Goal: Task Accomplishment & Management: Use online tool/utility

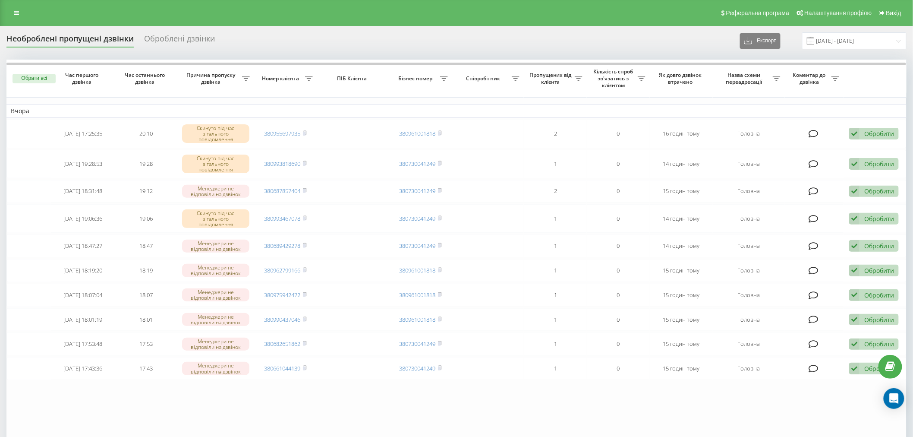
click at [842, 50] on div "Необроблені пропущені дзвінки Оброблені дзвінки Експорт .csv .xlsx [DATE] - [DA…" at bounding box center [456, 253] width 900 height 443
click at [837, 45] on input "[DATE] - [DATE]" at bounding box center [854, 40] width 104 height 17
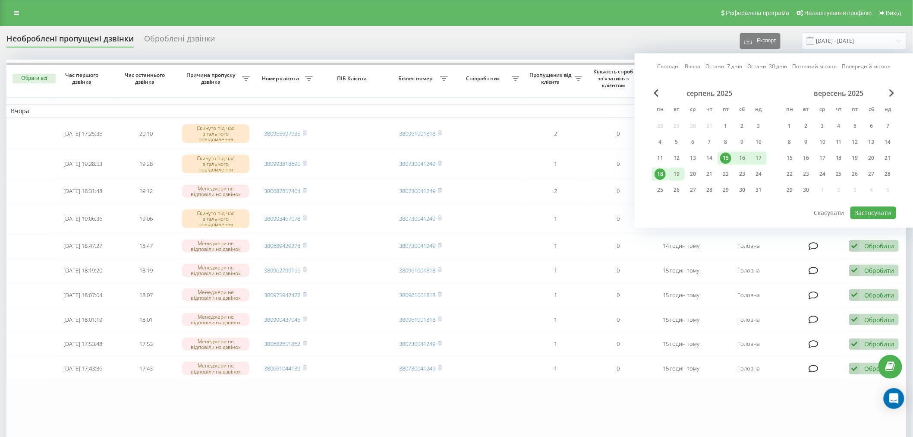
click at [672, 168] on div "19" at bounding box center [676, 173] width 11 height 11
click at [662, 169] on div "18" at bounding box center [660, 173] width 11 height 11
click at [872, 213] on button "Застосувати" at bounding box center [874, 212] width 46 height 13
type input "[DATE] - [DATE]"
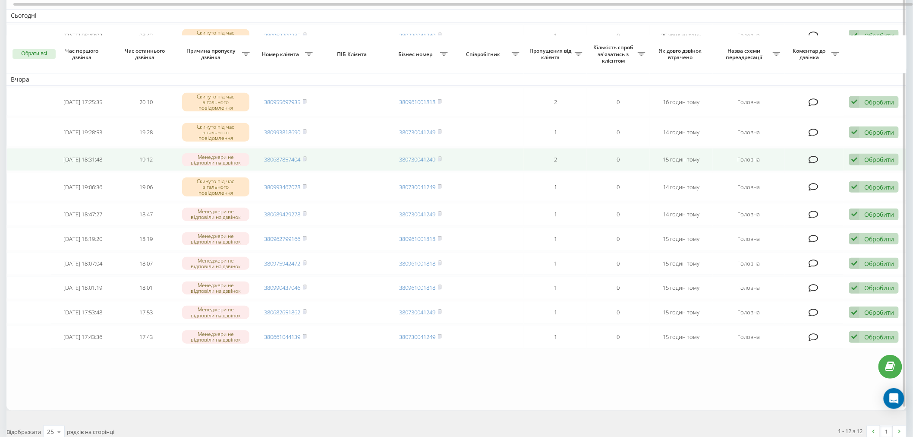
scroll to position [141, 0]
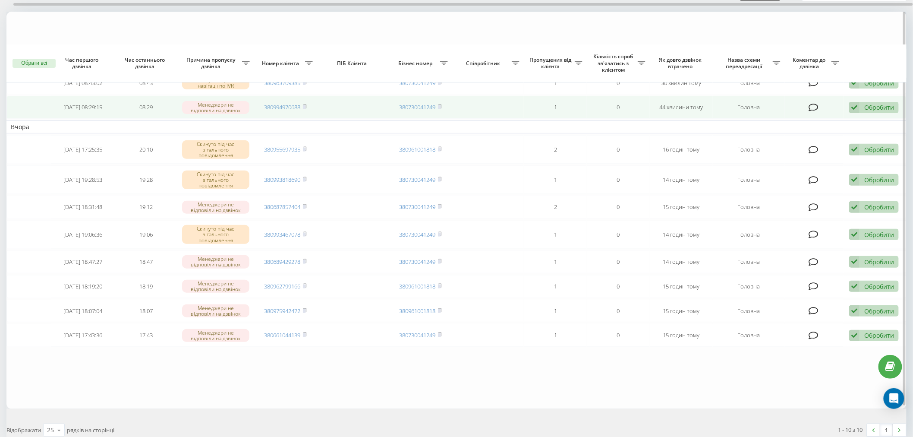
scroll to position [92, 0]
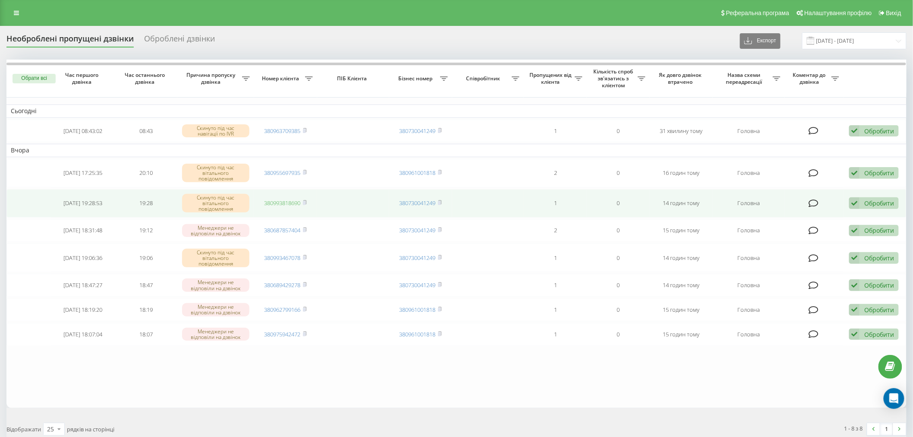
click at [287, 201] on link "380993818690" at bounding box center [283, 203] width 36 height 8
click at [873, 203] on div "Обробити" at bounding box center [879, 203] width 30 height 8
click at [869, 218] on div "Не вдалося зв'язатися" at bounding box center [817, 217] width 161 height 16
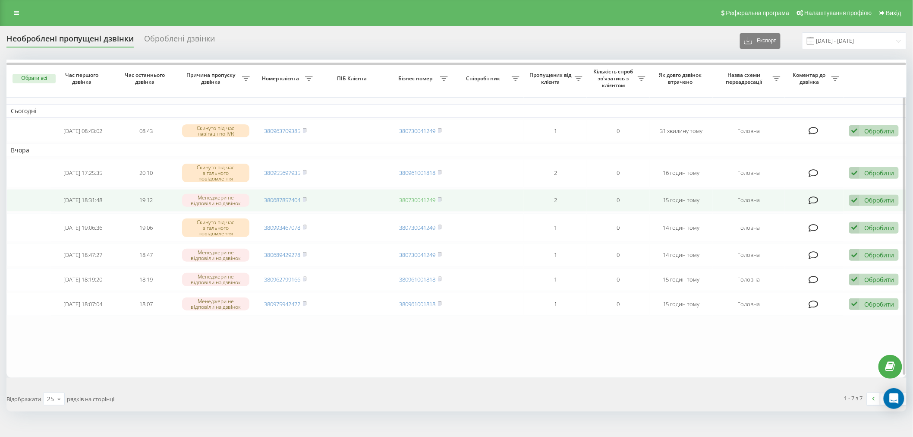
click at [407, 200] on link "380730041249" at bounding box center [418, 200] width 36 height 8
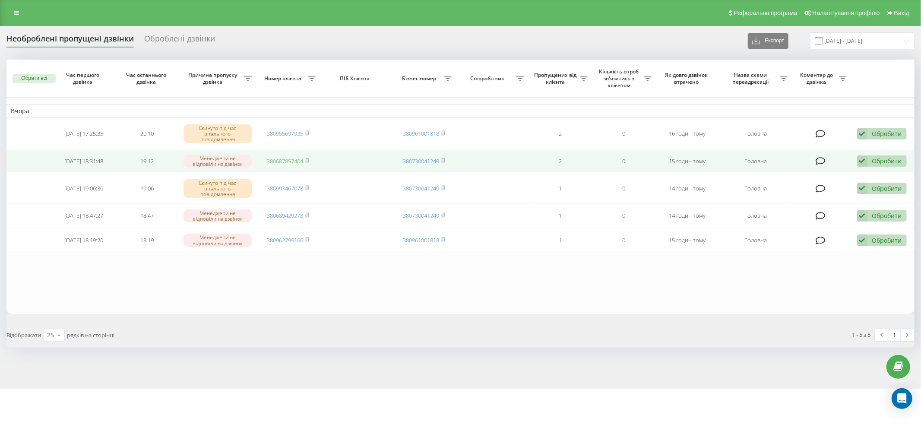
click at [291, 160] on link "380687857404" at bounding box center [285, 161] width 36 height 8
click at [877, 164] on div "Обробити" at bounding box center [887, 161] width 30 height 8
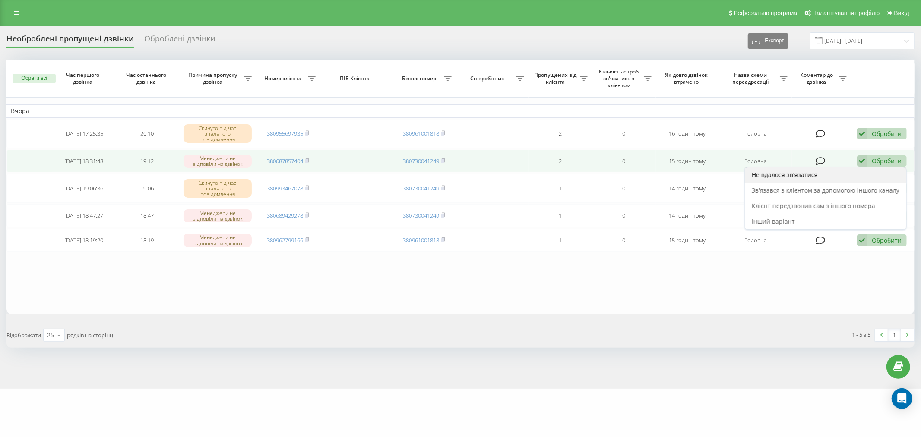
click at [874, 175] on div "Не вдалося зв'язатися" at bounding box center [824, 175] width 161 height 16
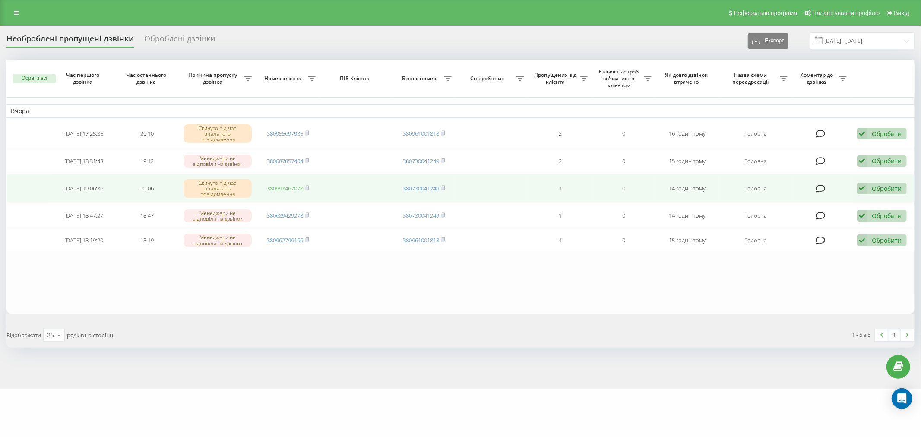
click at [293, 189] on link "380993467078" at bounding box center [285, 188] width 36 height 8
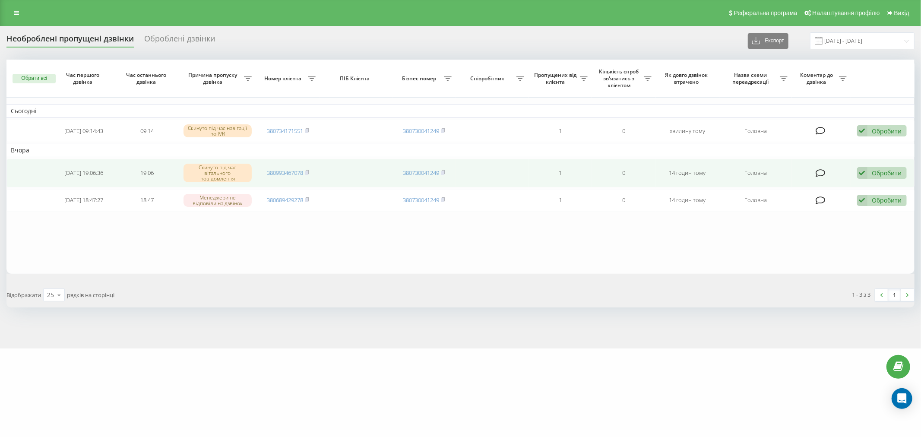
click at [892, 169] on div "Обробити" at bounding box center [887, 173] width 30 height 8
click at [879, 188] on div "Не вдалося зв'язатися" at bounding box center [824, 187] width 161 height 16
